Goal: Information Seeking & Learning: Learn about a topic

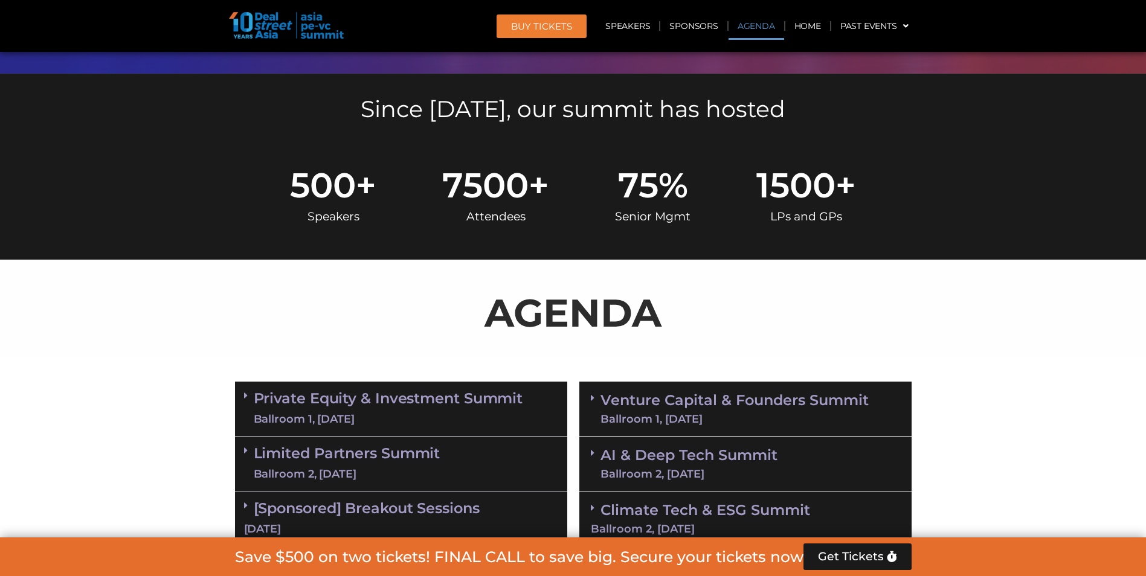
scroll to position [664, 0]
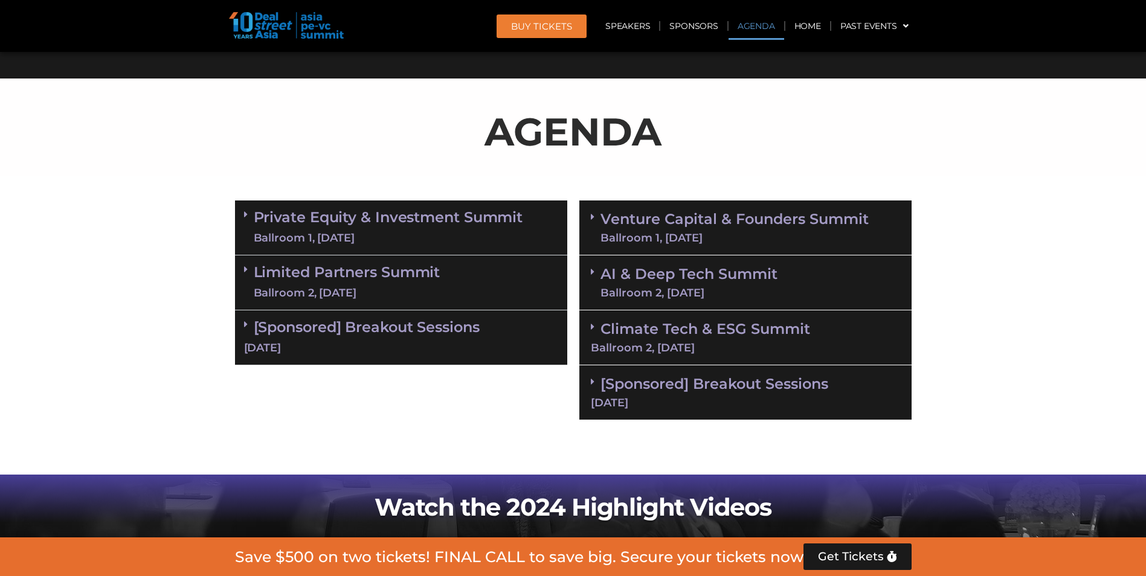
click at [254, 217] on link "Private Equity & Investment Summit Ballroom 1, [DATE]" at bounding box center [388, 228] width 269 height 36
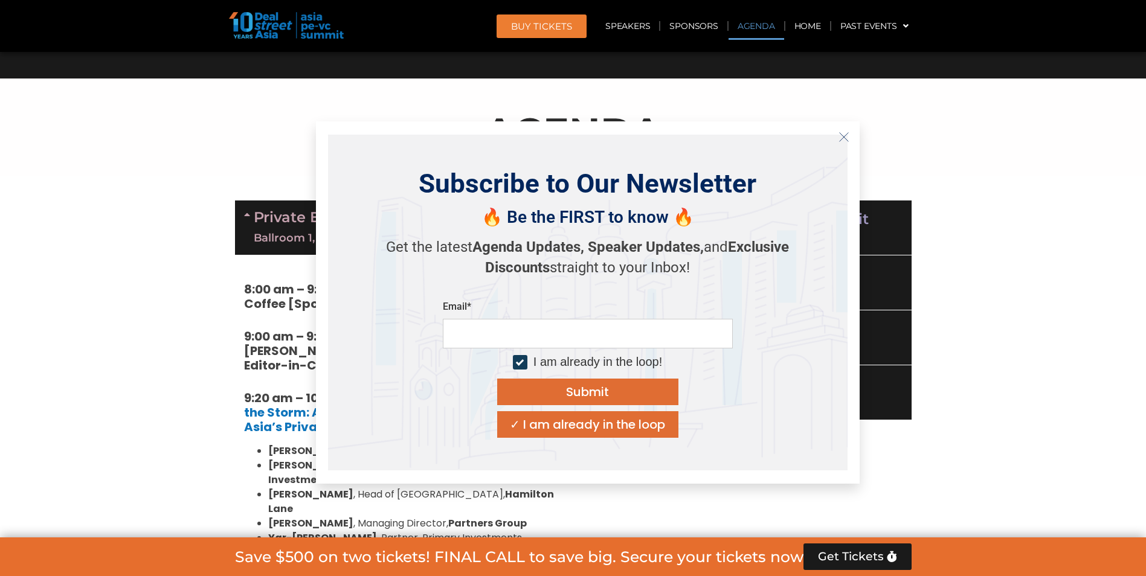
drag, startPoint x: 842, startPoint y: 136, endPoint x: 835, endPoint y: 141, distance: 9.1
click at [842, 136] on icon "Close" at bounding box center [843, 137] width 11 height 11
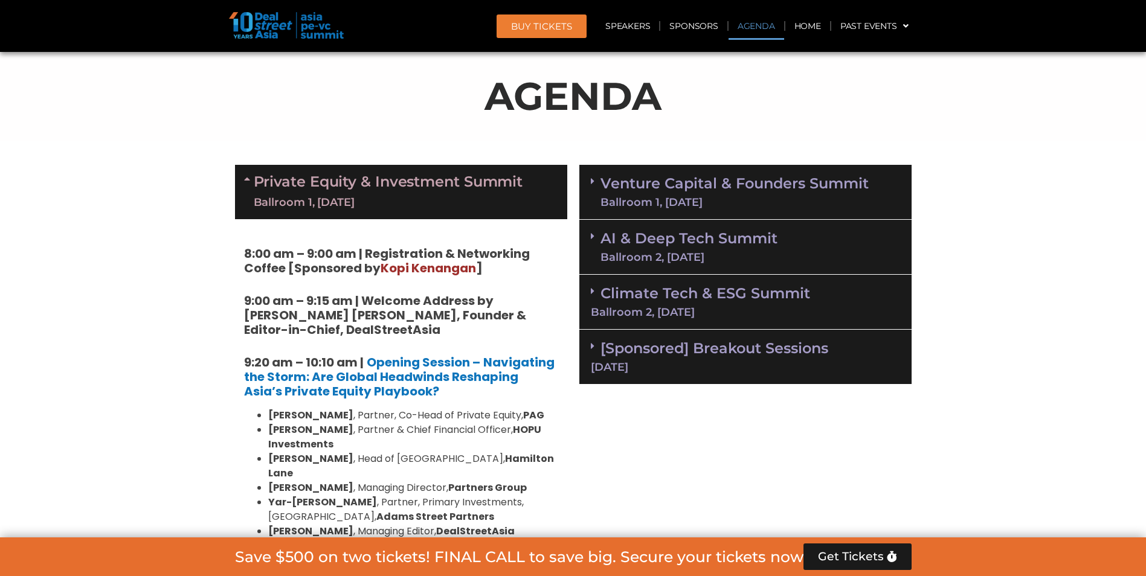
scroll to position [604, 0]
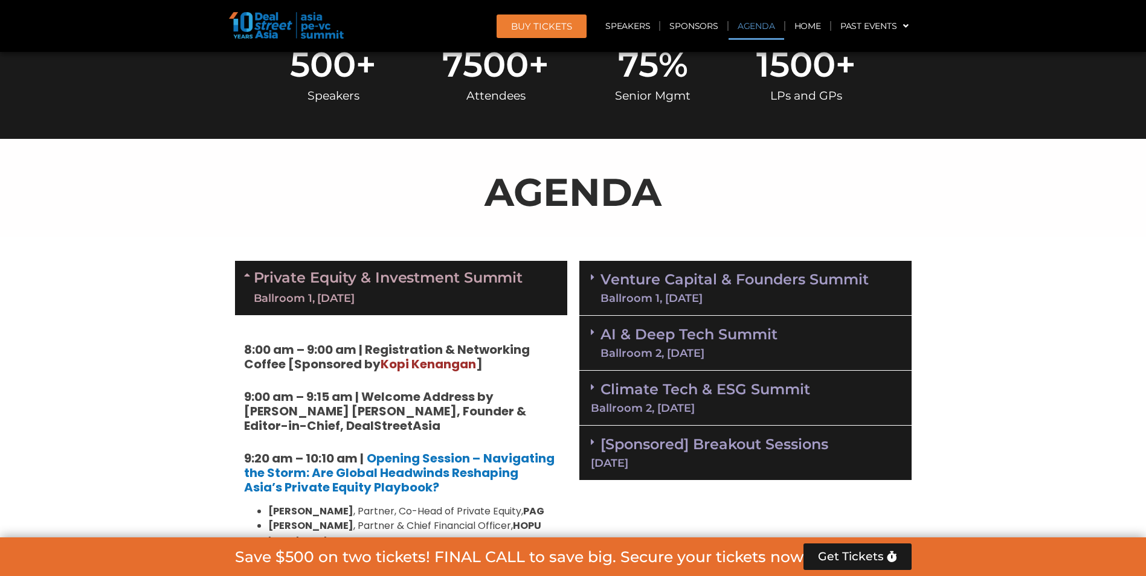
click at [402, 274] on link "Private Equity & Investment Summit Ballroom 1, [DATE]" at bounding box center [388, 288] width 269 height 36
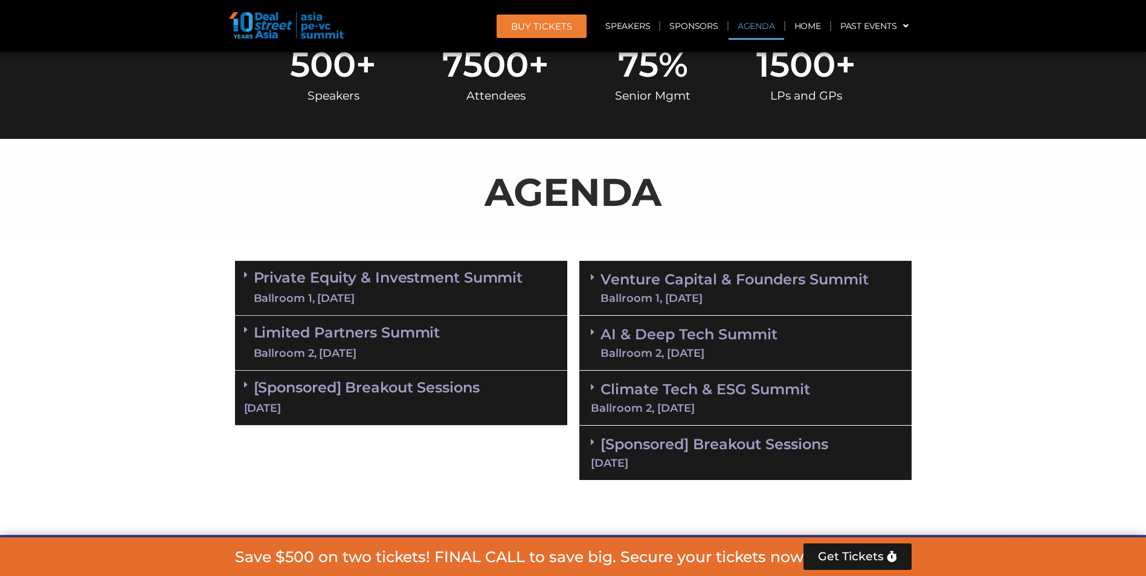
click at [323, 333] on link "Limited Partners [GEOGRAPHIC_DATA] 2, [DATE]" at bounding box center [347, 343] width 187 height 36
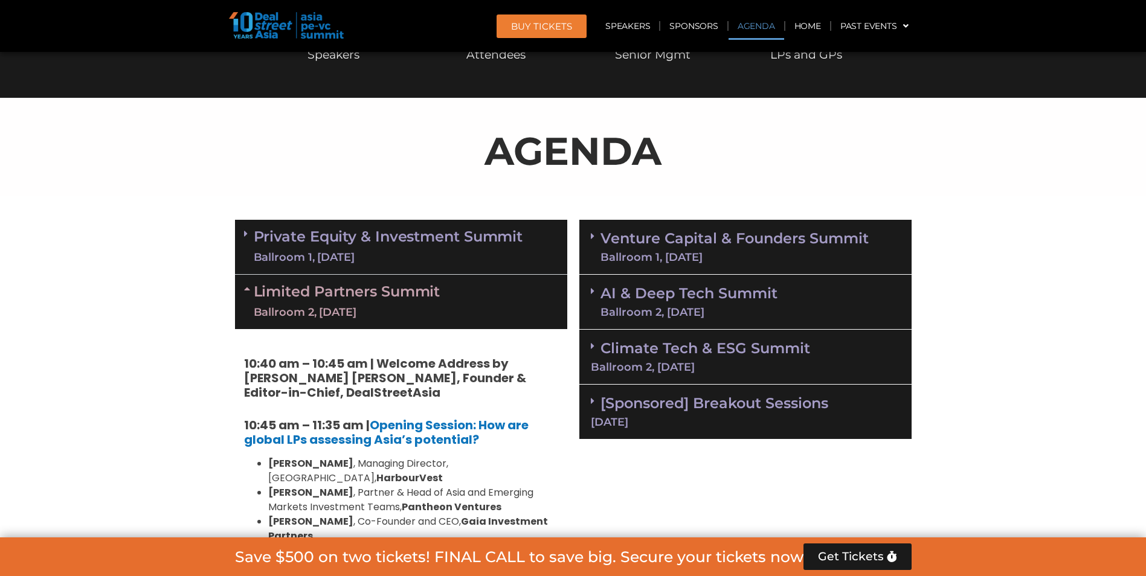
scroll to position [664, 0]
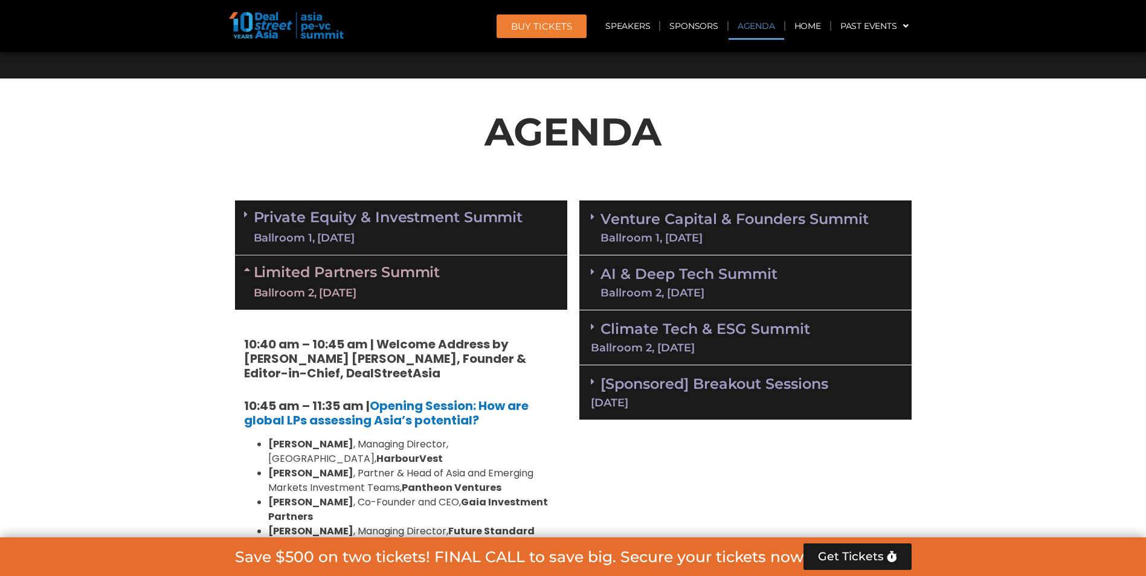
click at [396, 221] on link "Private Equity & Investment Summit Ballroom 1, [DATE]" at bounding box center [388, 228] width 269 height 36
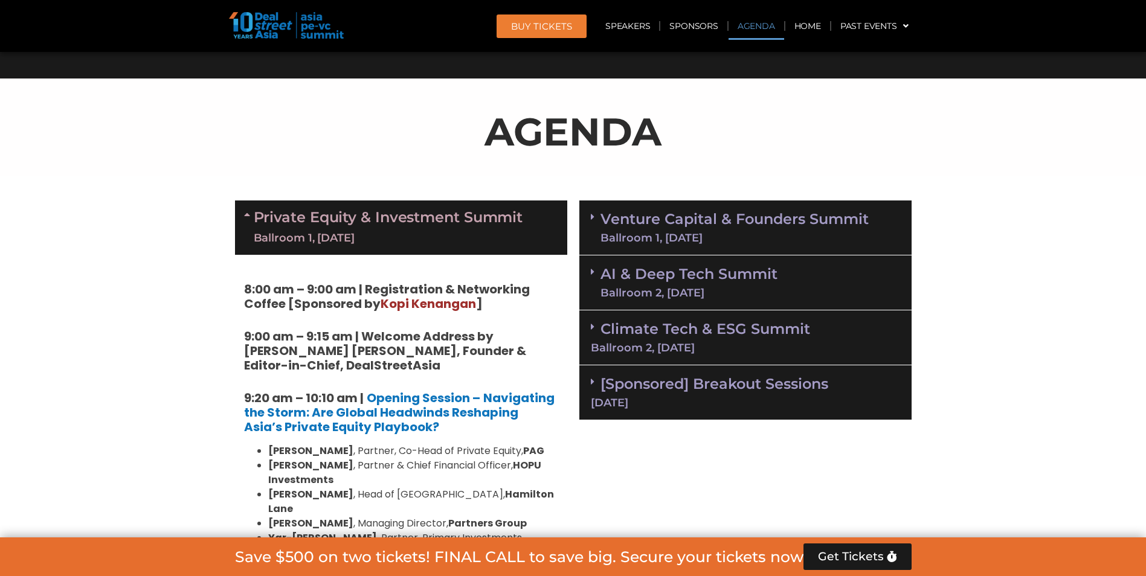
click at [669, 234] on div "Ballroom 1, [DATE]" at bounding box center [734, 238] width 268 height 11
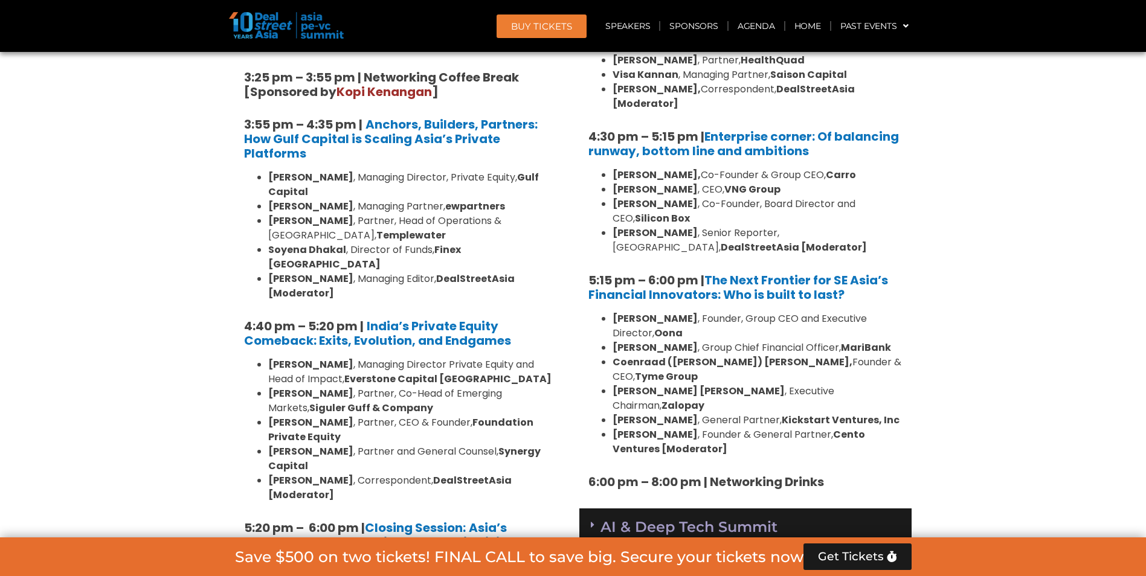
scroll to position [2295, 0]
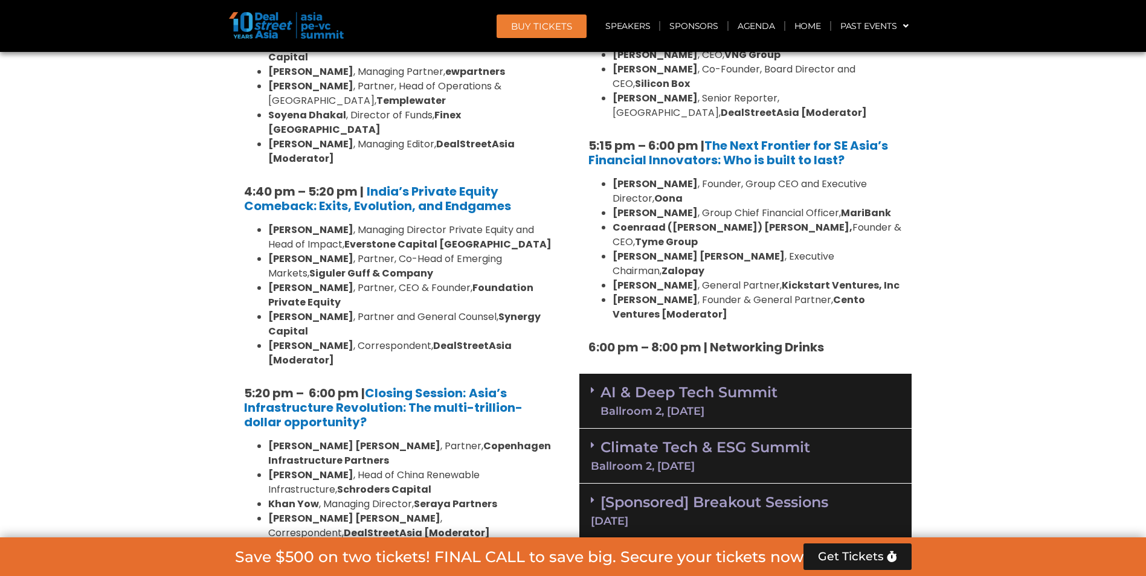
click at [757, 385] on link "AI & Deep Tech Summit Ballroom 2, [DATE]" at bounding box center [688, 400] width 177 height 31
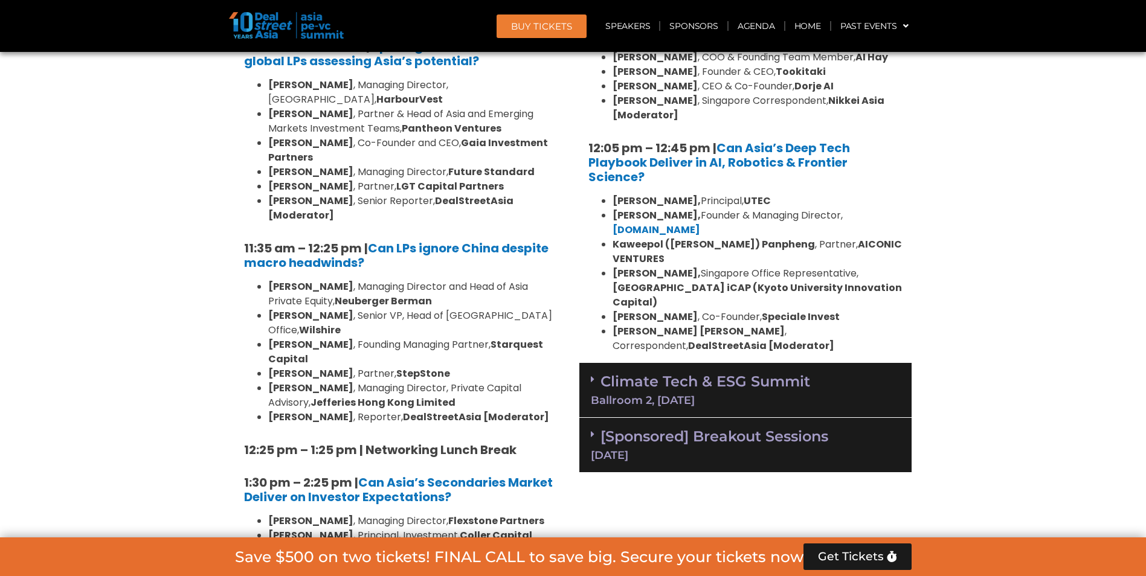
scroll to position [2959, 0]
click at [679, 362] on div "Climate Tech & ESG Summit Ballroom 2, [DATE]" at bounding box center [745, 389] width 332 height 55
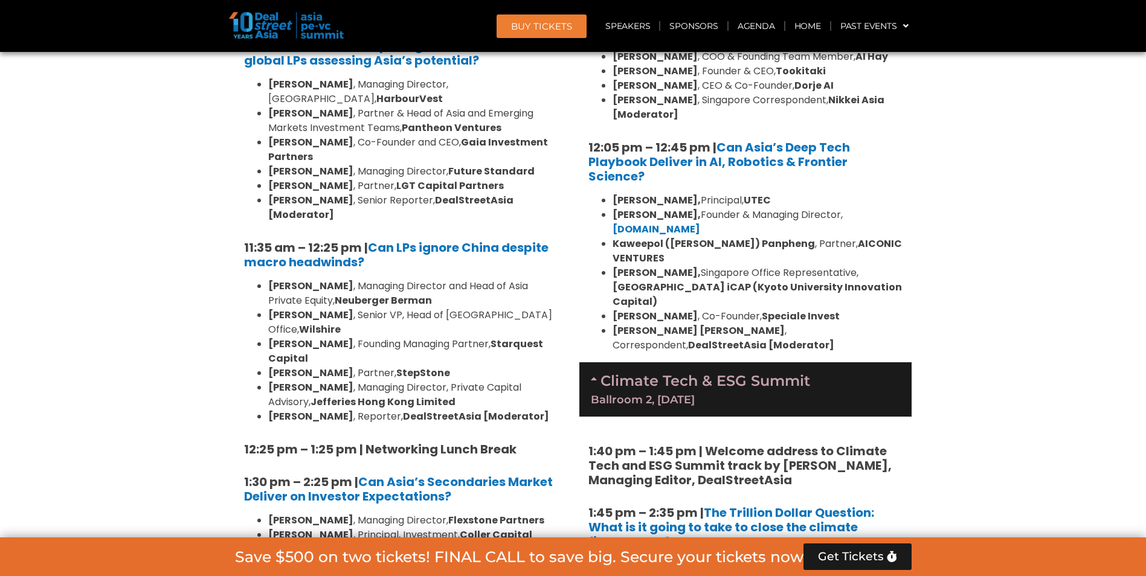
click at [679, 362] on div "Climate Tech & ESG Summit Ballroom 2, [DATE]" at bounding box center [745, 389] width 332 height 54
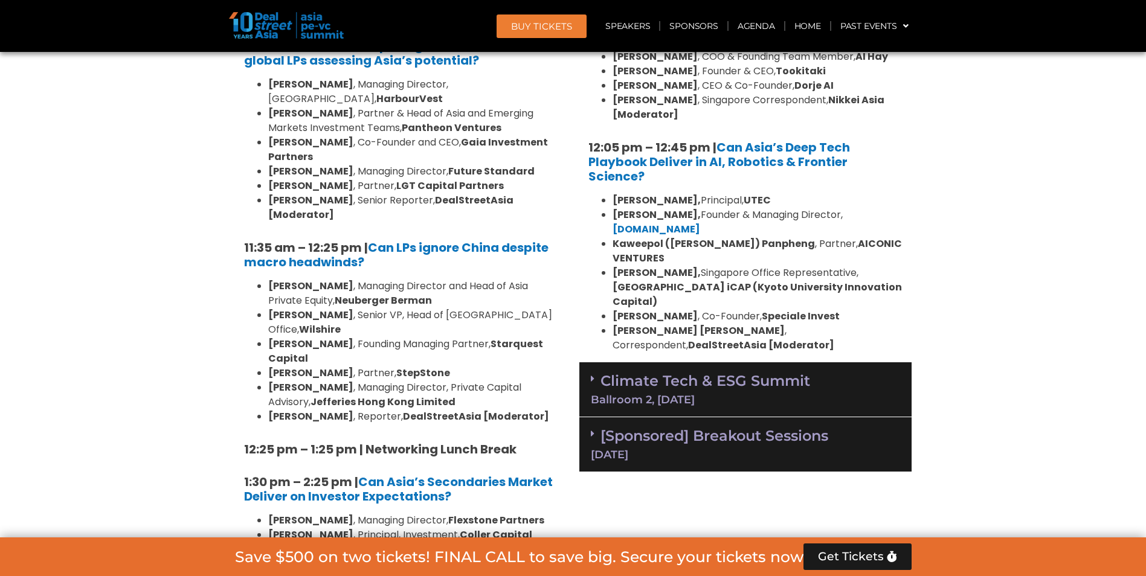
click at [641, 427] on link "[Sponsored] Breakout Sessions [DATE]" at bounding box center [745, 443] width 309 height 33
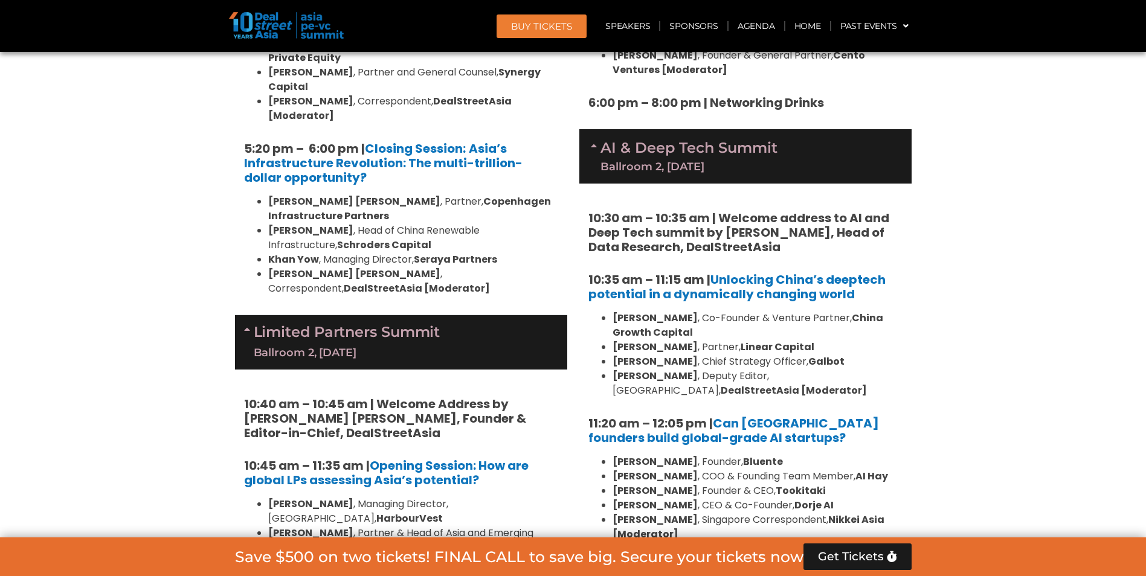
scroll to position [2537, 0]
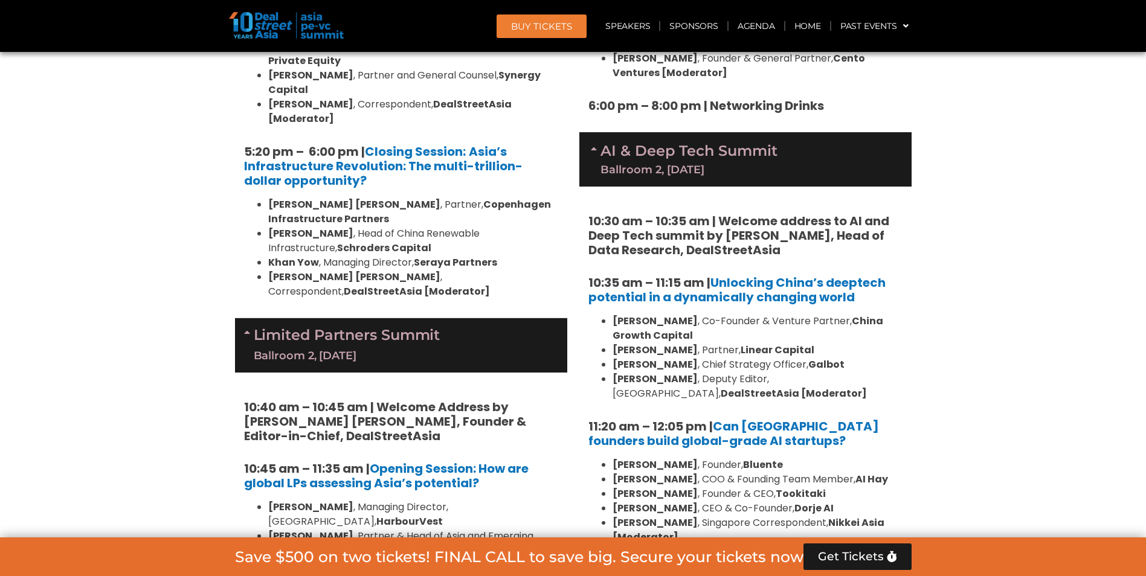
click at [970, 382] on section "Private Equity & Investment Summit Ballroom 1, [DATE] 8:00 am – 9:00 am | Regis…" at bounding box center [573, 160] width 1146 height 3676
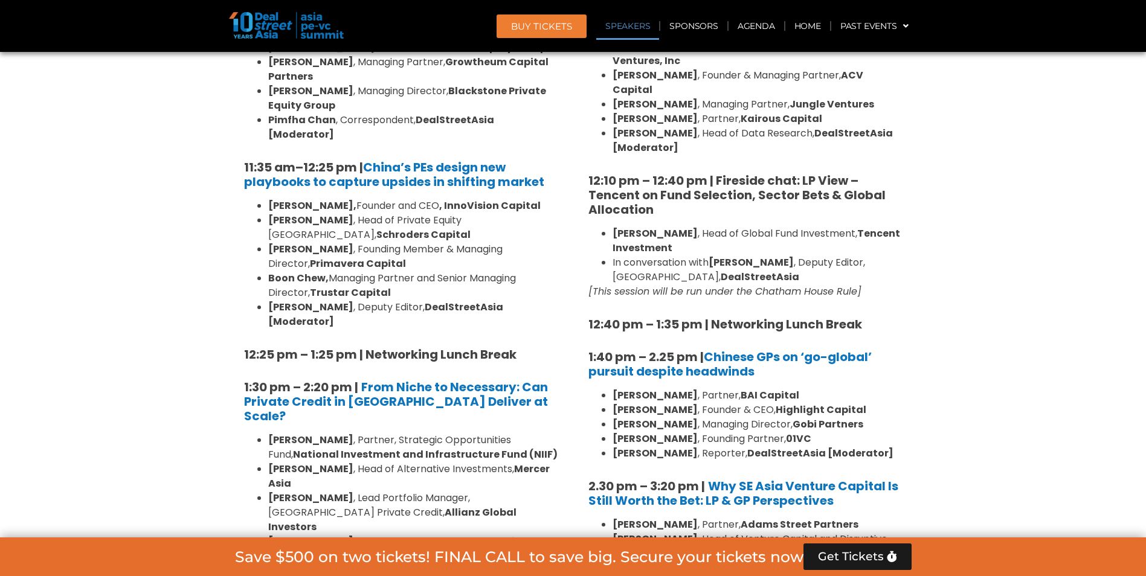
scroll to position [1208, 0]
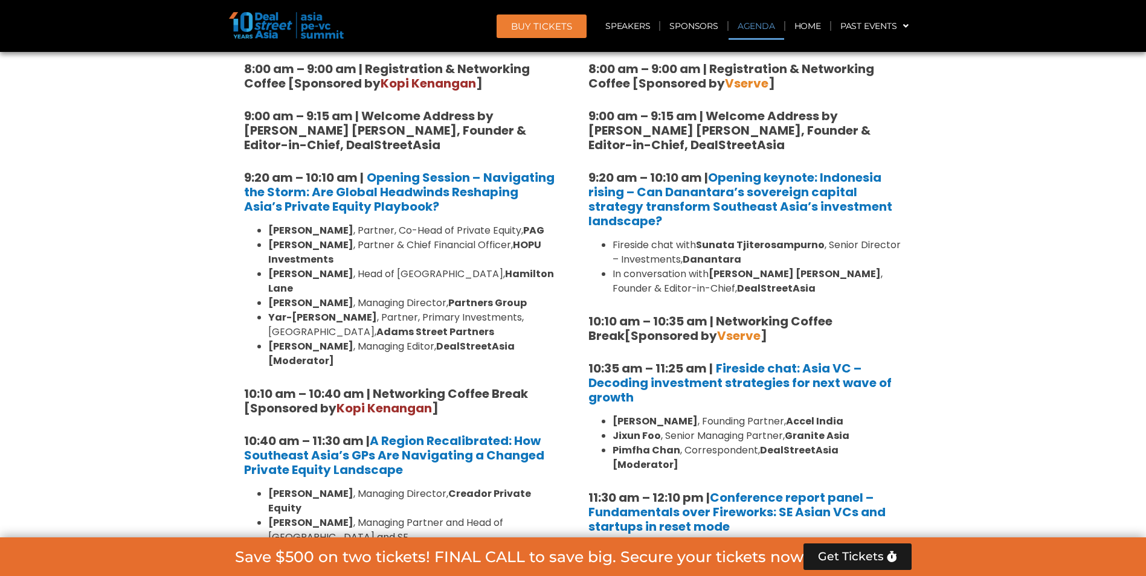
scroll to position [906, 0]
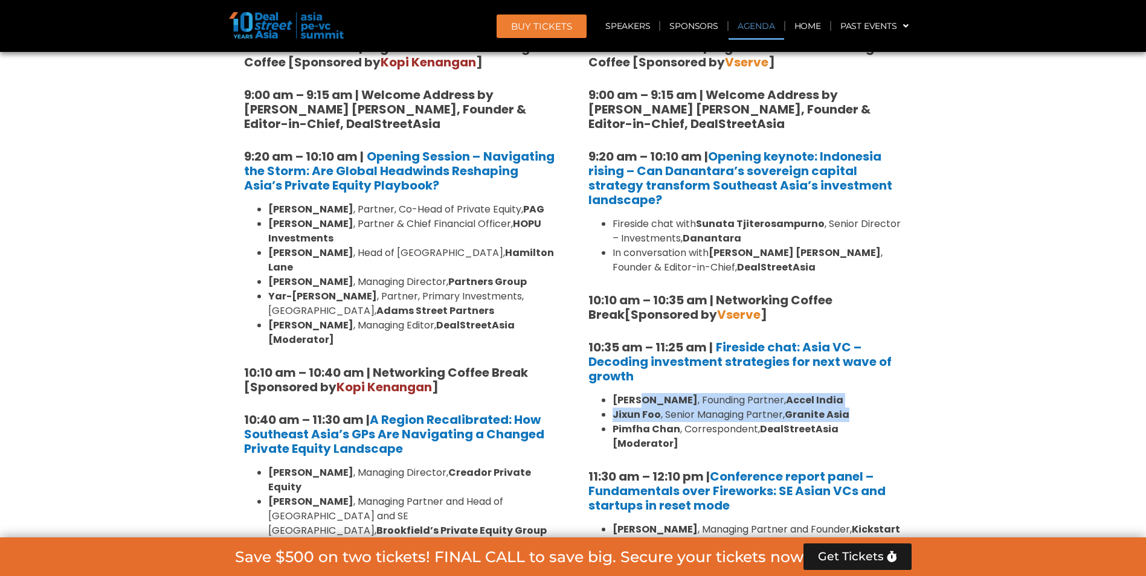
drag, startPoint x: 644, startPoint y: 403, endPoint x: 850, endPoint y: 419, distance: 207.1
click at [850, 419] on ul "[PERSON_NAME] , Founding Partner, Accel India [PERSON_NAME] , Senior Managing P…" at bounding box center [745, 422] width 314 height 58
click at [850, 419] on li "[PERSON_NAME] , Senior Managing Partner, Granite Asia" at bounding box center [757, 415] width 290 height 14
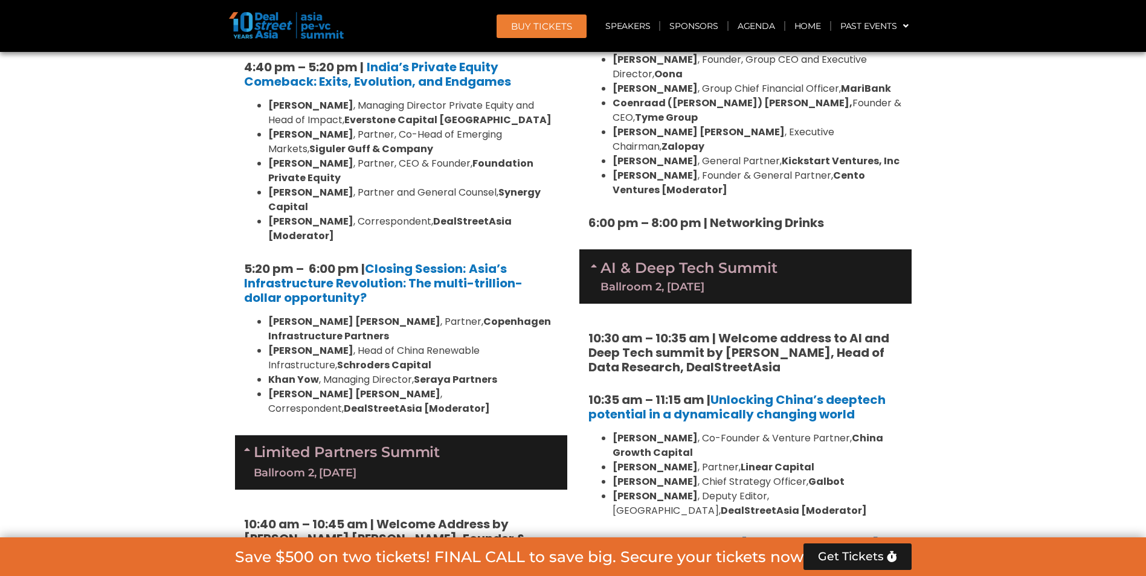
scroll to position [2476, 0]
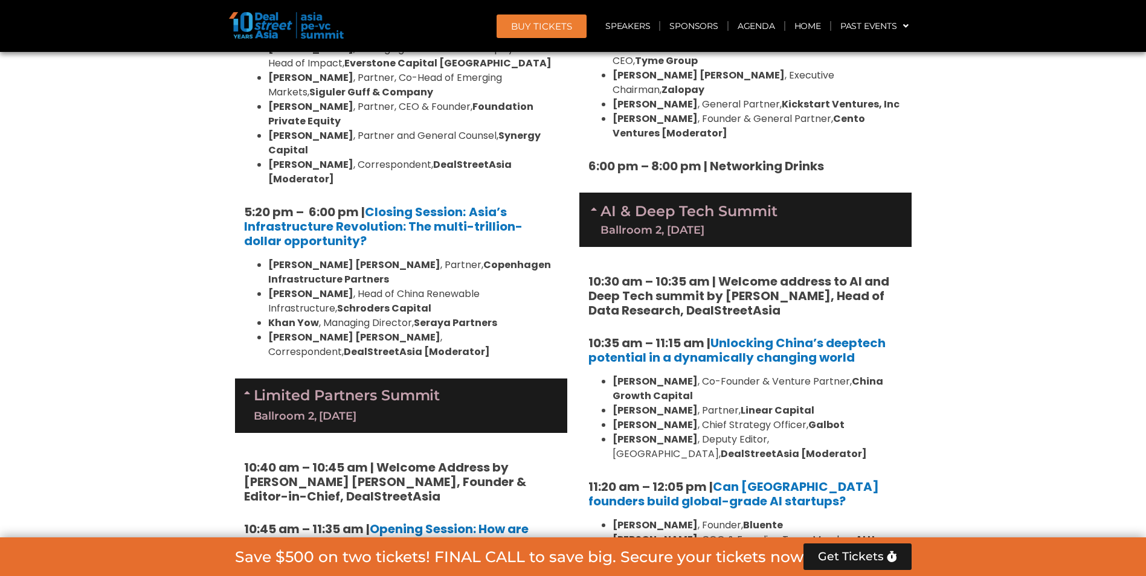
click at [1083, 364] on section "Private Equity & Investment Summit Ballroom 1, [DATE] 8:00 am – 9:00 am | Regis…" at bounding box center [573, 221] width 1146 height 3676
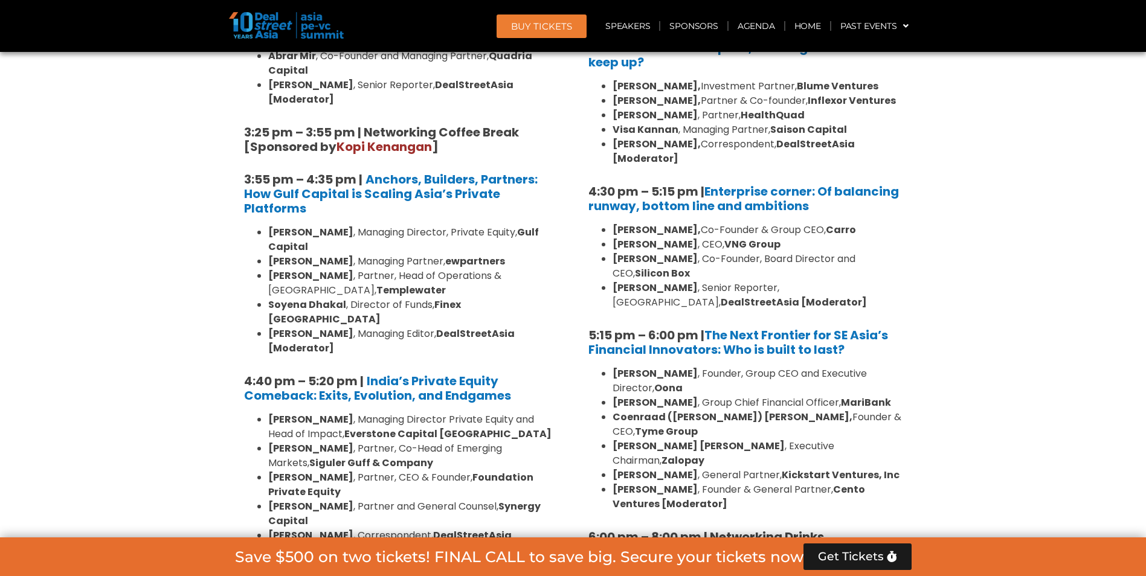
scroll to position [2053, 0]
